Goal: Find specific page/section: Find specific page/section

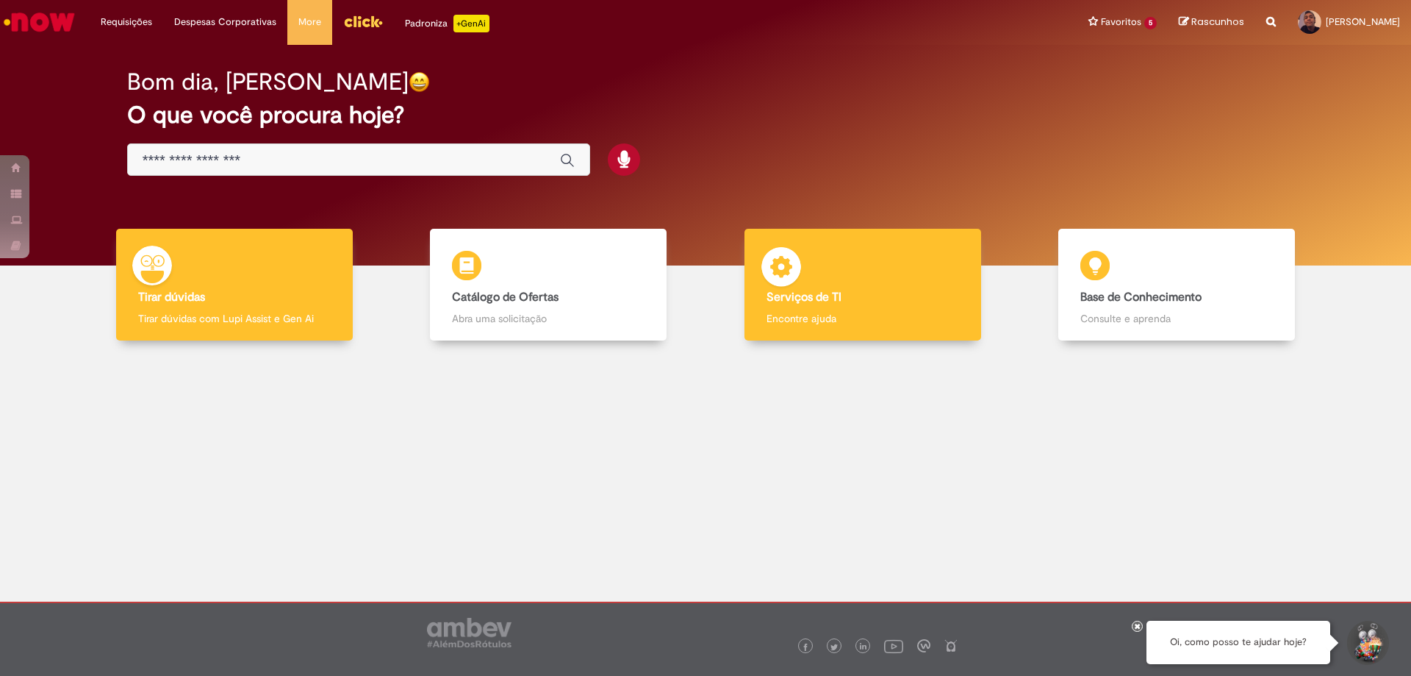
click at [864, 287] on div "Serviços de TI Serviços de TI Encontre ajuda" at bounding box center [863, 285] width 237 height 112
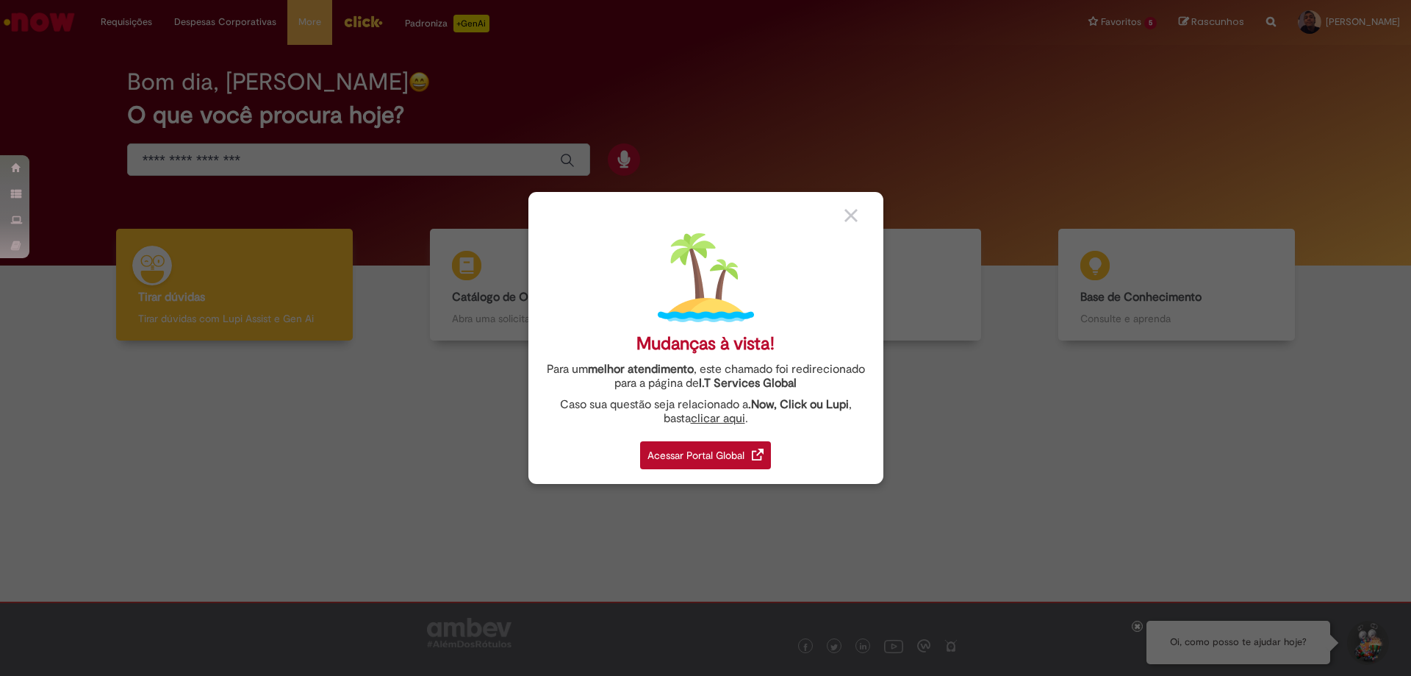
click at [692, 454] on div "Acessar Portal Global" at bounding box center [705, 455] width 131 height 28
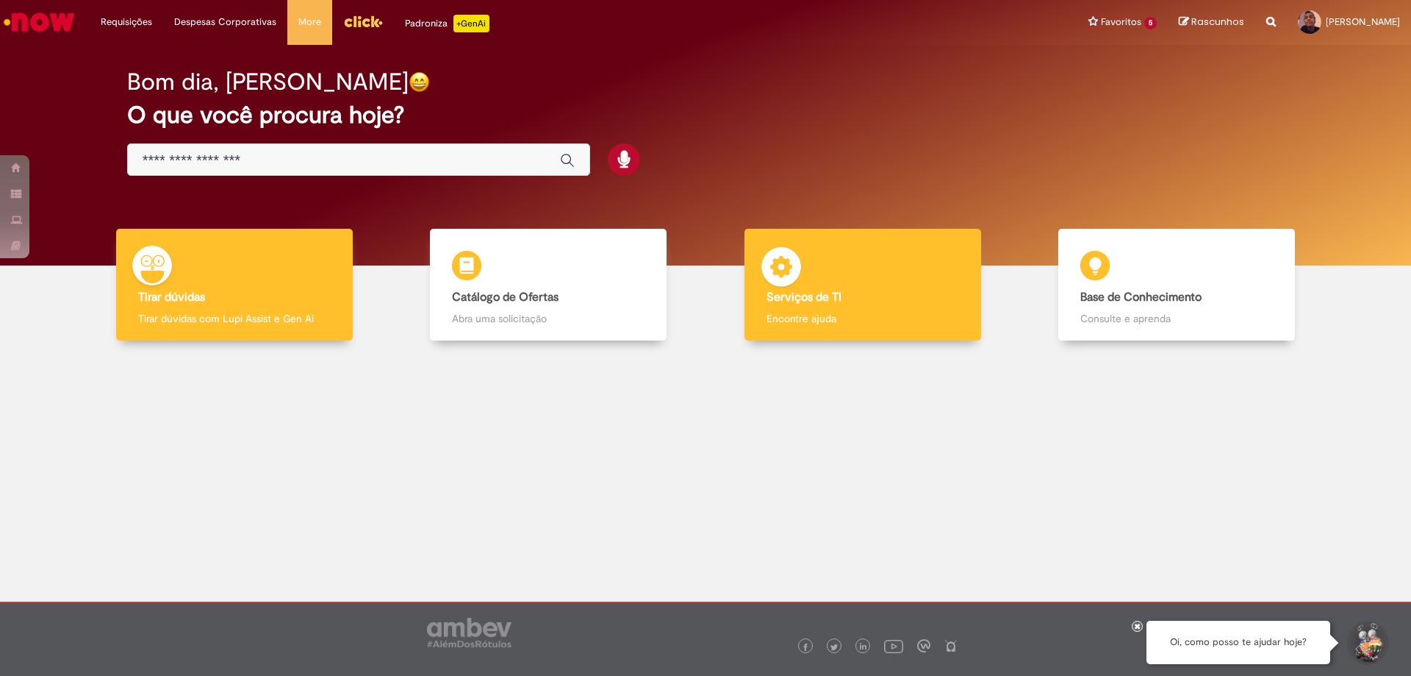
click at [794, 271] on img at bounding box center [781, 269] width 44 height 44
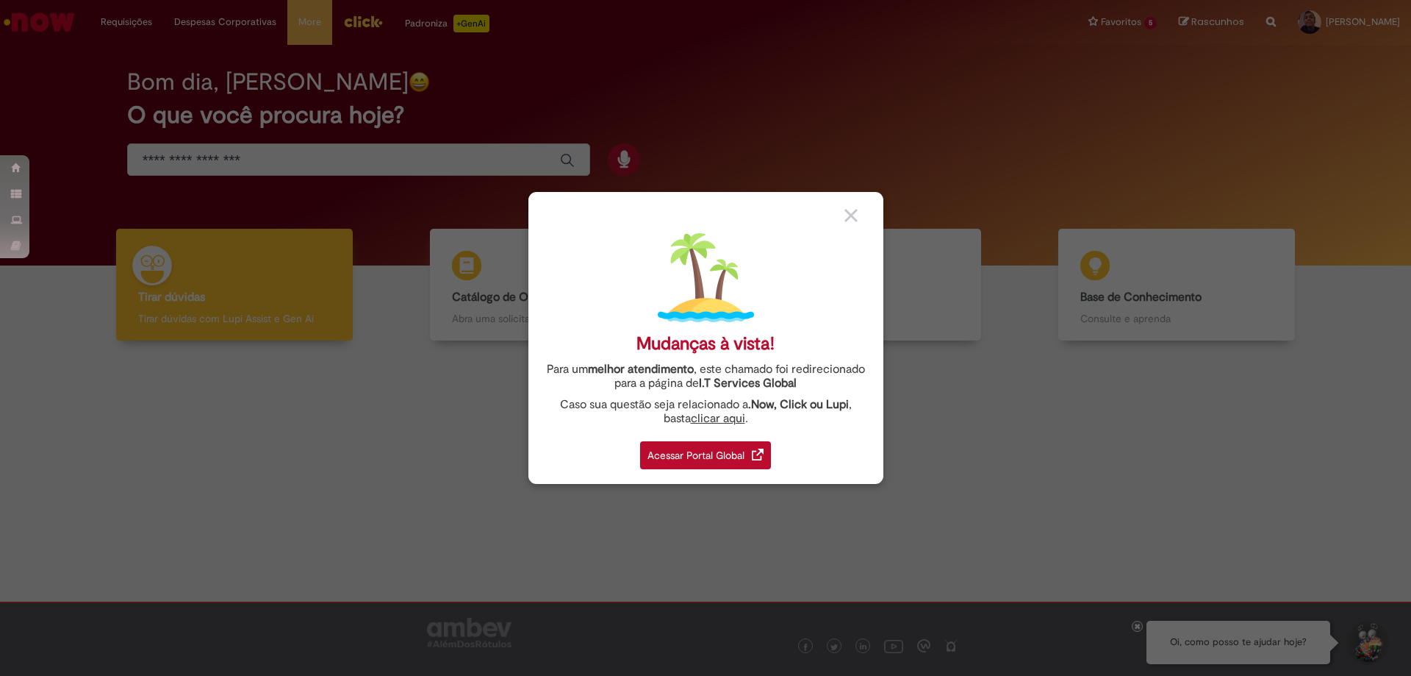
click at [716, 449] on div "Acessar Portal Global" at bounding box center [705, 455] width 131 height 28
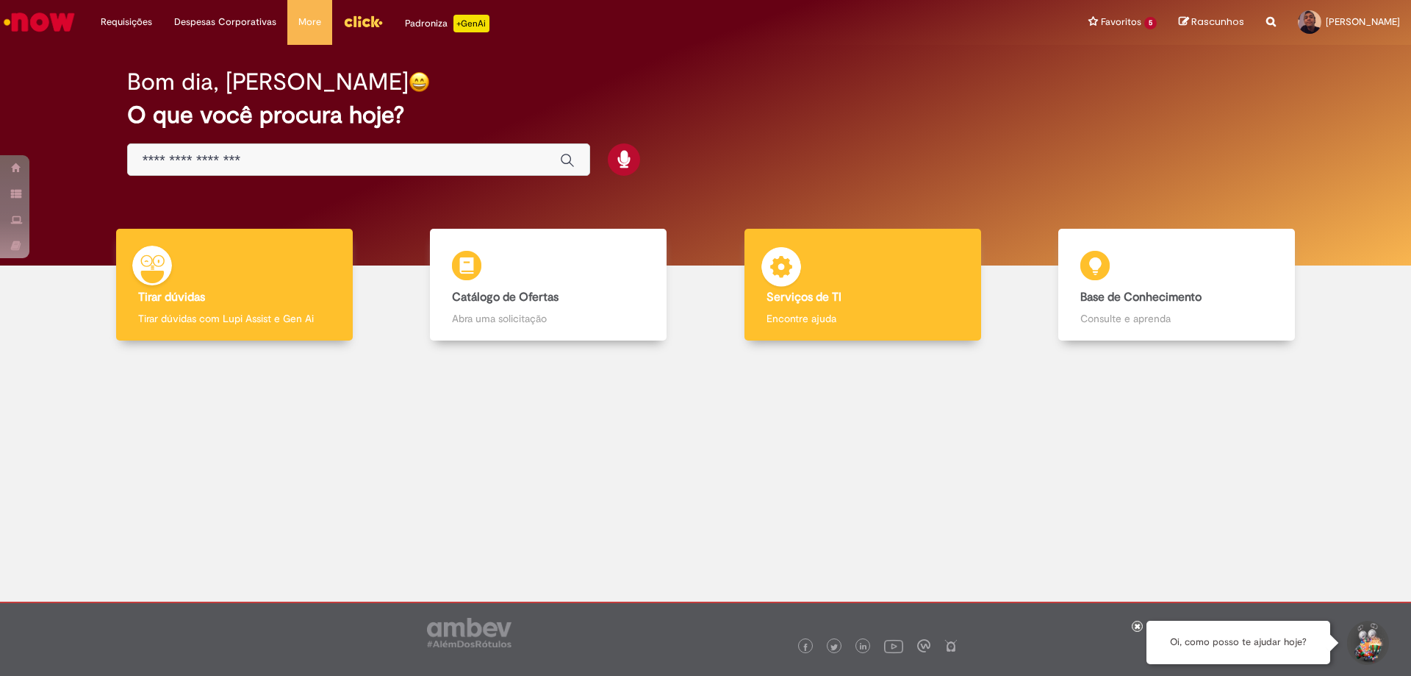
click at [776, 293] on b "Serviços de TI" at bounding box center [804, 297] width 75 height 15
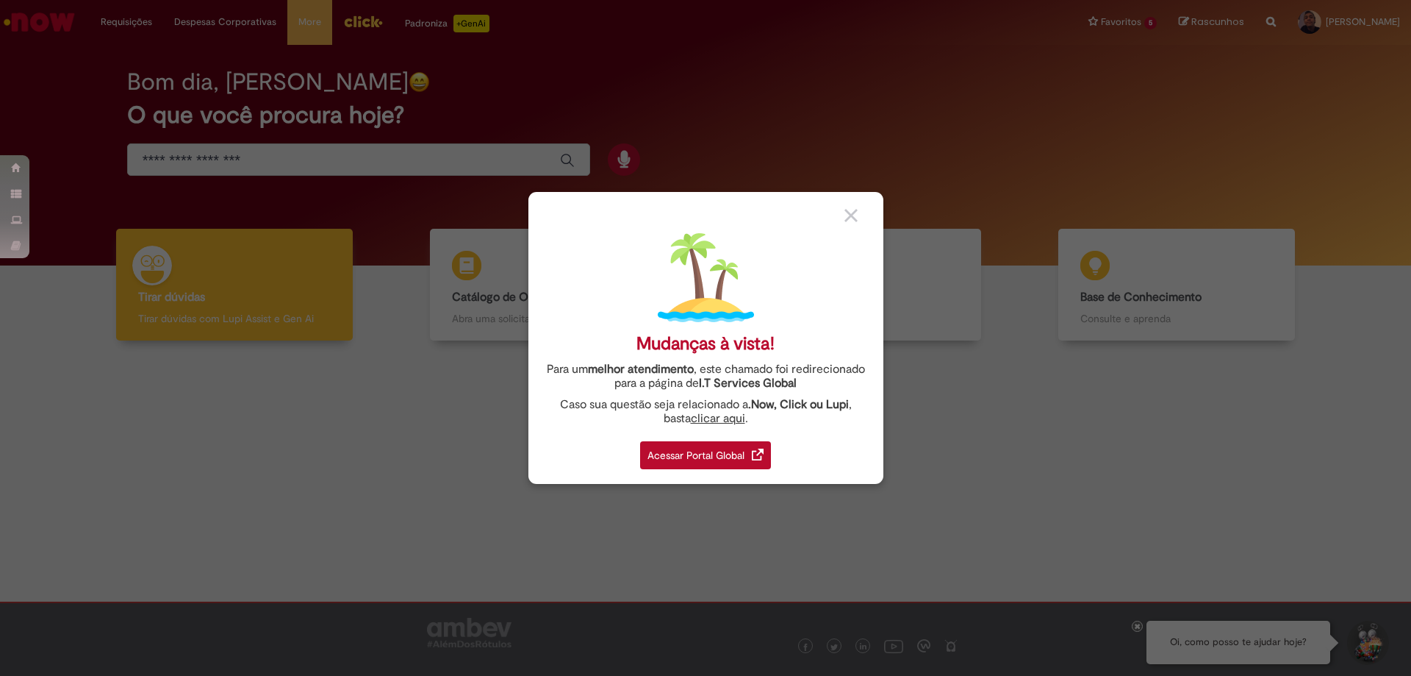
click at [723, 461] on div "Acessar Portal Global" at bounding box center [705, 455] width 131 height 28
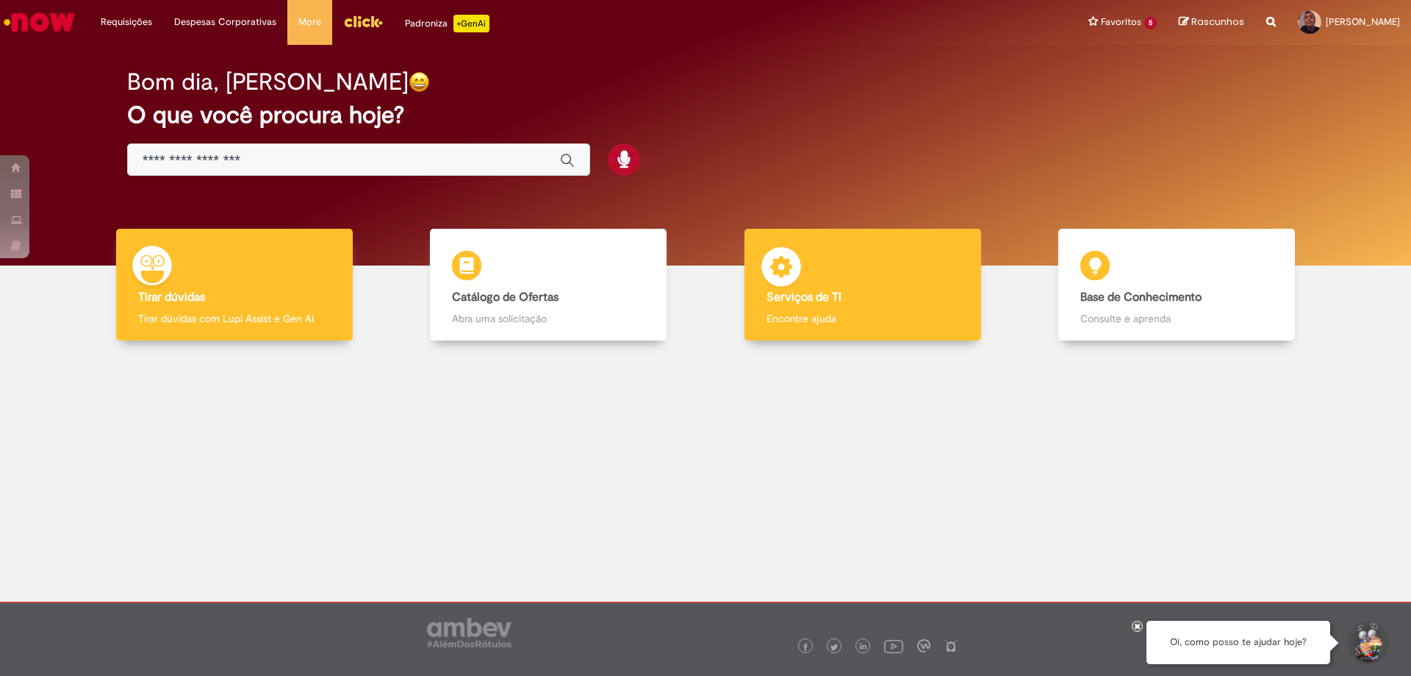
click at [784, 304] on div "Serviços de TI Serviços de TI Encontre ajuda" at bounding box center [863, 285] width 237 height 112
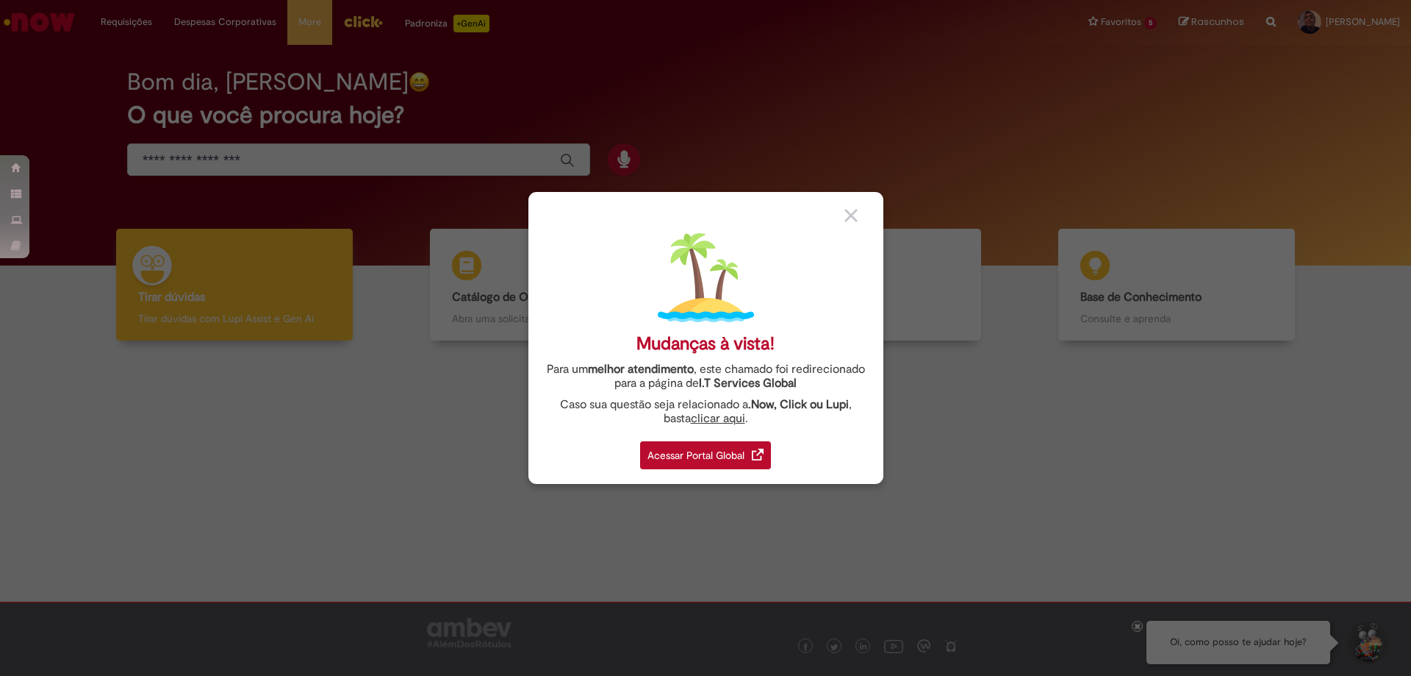
click at [696, 455] on div "Acessar Portal Global" at bounding box center [705, 455] width 131 height 28
